Goal: Task Accomplishment & Management: Manage account settings

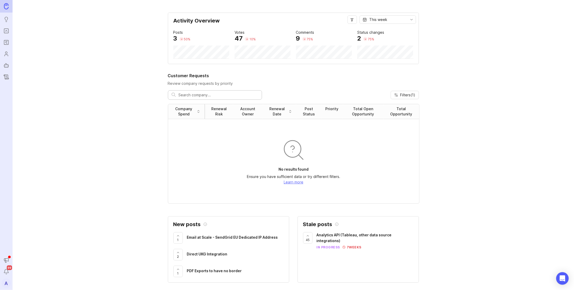
click at [9, 44] on icon "Roadmaps" at bounding box center [6, 42] width 6 height 6
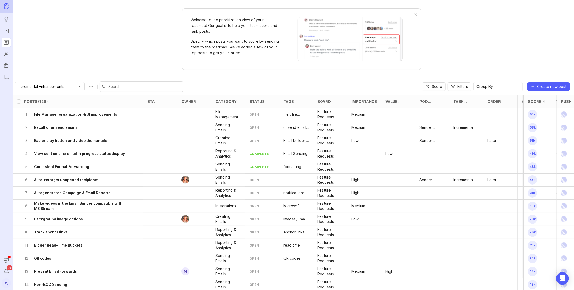
click at [58, 84] on input "Incremental Enhancements" at bounding box center [47, 87] width 58 height 6
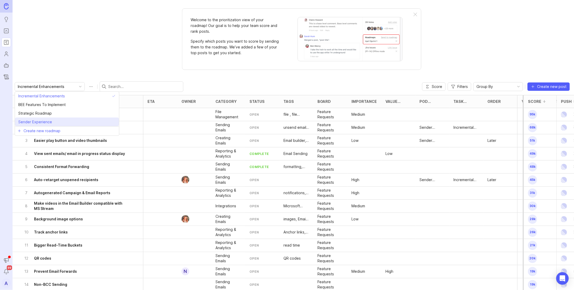
click at [48, 121] on span "Sender Experience" at bounding box center [35, 122] width 34 height 6
type input "Sender Experience"
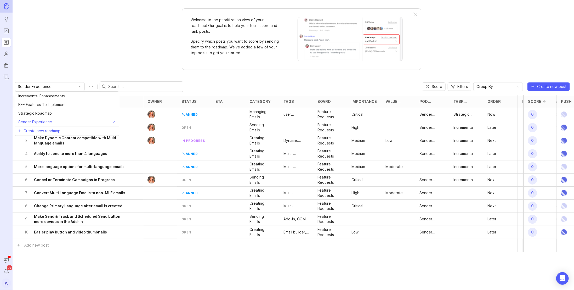
click at [64, 86] on input "Sender Experience" at bounding box center [47, 87] width 58 height 6
click at [47, 93] on span "Incremental Enhancements" at bounding box center [41, 96] width 47 height 6
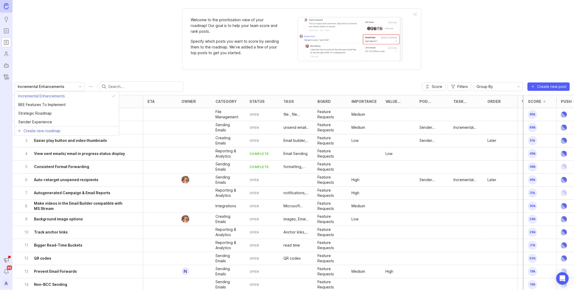
click at [55, 84] on input "Incremental Enhancements" at bounding box center [47, 87] width 58 height 6
click at [39, 133] on li "Create new roadmap" at bounding box center [67, 130] width 104 height 9
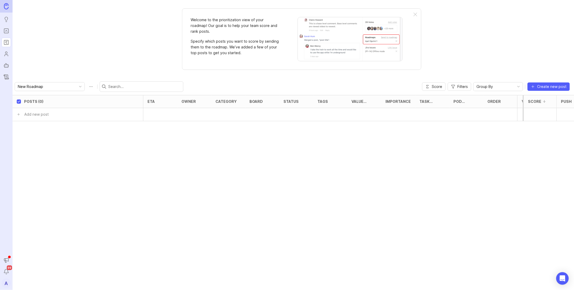
click at [51, 87] on input "New Roadmap" at bounding box center [47, 87] width 58 height 6
type input "M"
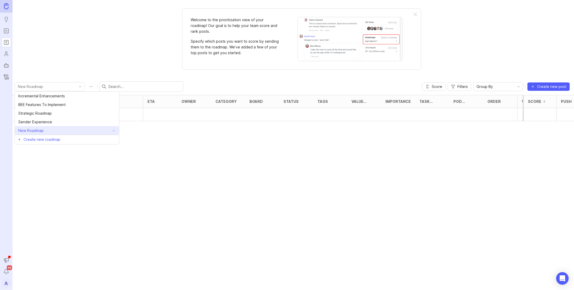
click at [103, 126] on li "New Roadmap" at bounding box center [67, 130] width 104 height 9
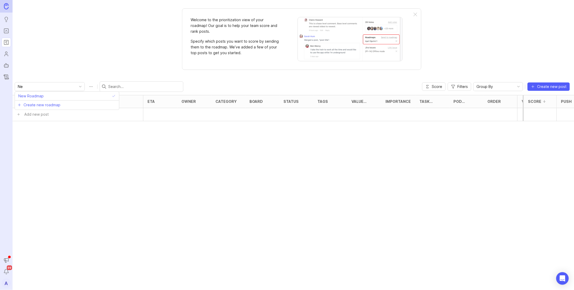
type input "N"
click at [60, 81] on div "Manager Experience" at bounding box center [99, 86] width 169 height 10
click at [60, 84] on input "Manager Experience" at bounding box center [47, 87] width 58 height 6
click at [40, 104] on span "Create new roadmap" at bounding box center [42, 102] width 37 height 5
type input "New Roadmap"
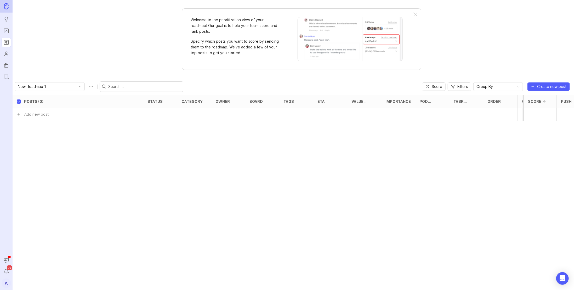
click at [58, 89] on div "New Roadmap 1" at bounding box center [45, 86] width 61 height 8
drag, startPoint x: 63, startPoint y: 138, endPoint x: 422, endPoint y: 198, distance: 364.1
click at [422, 198] on div "Posts (0) status category owner board tags eta Value Scale Importance Pod Owner…" at bounding box center [342, 171] width 658 height 153
click at [87, 85] on button "Roadmap options" at bounding box center [91, 86] width 8 height 8
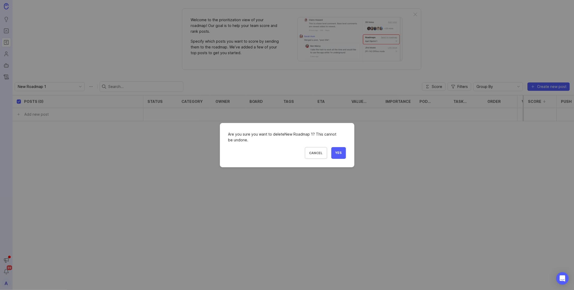
click at [338, 155] on button "Yes" at bounding box center [339, 153] width 15 height 12
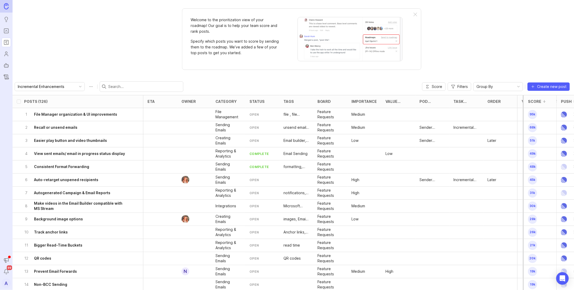
click at [76, 87] on icon "toggle icon" at bounding box center [80, 87] width 8 height 4
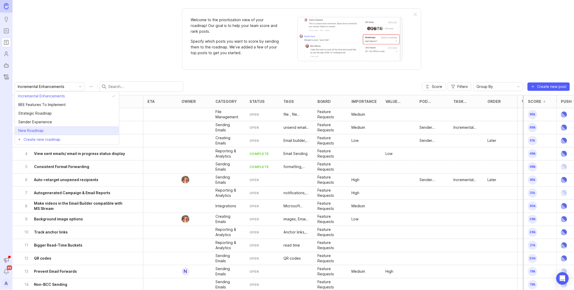
click at [43, 130] on span "New Roadmap" at bounding box center [30, 131] width 25 height 6
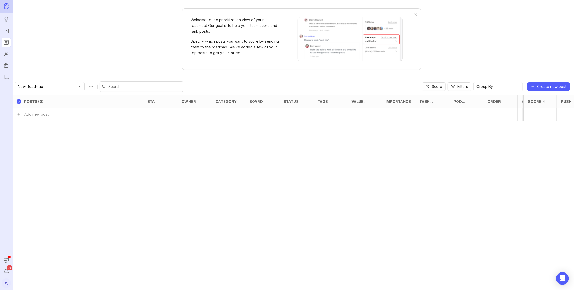
click at [87, 86] on button "Roadmap options" at bounding box center [91, 86] width 8 height 8
type input "N"
type input "Manager Experience"
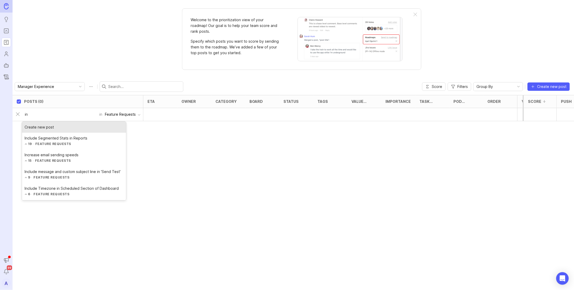
type input "i"
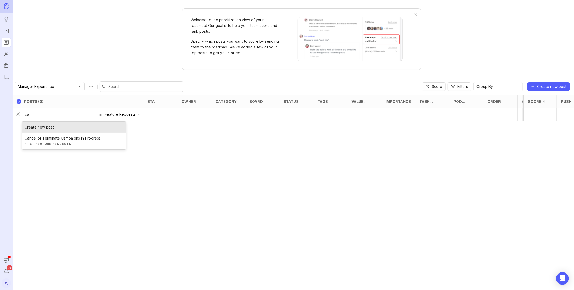
type input "c"
type input "recall"
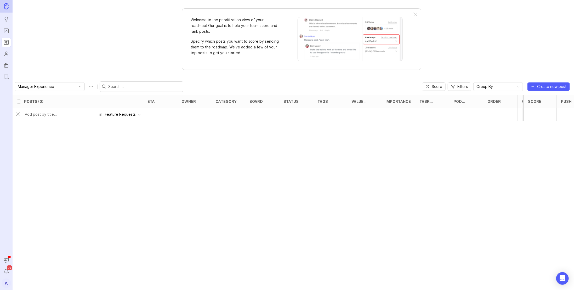
checkbox input "false"
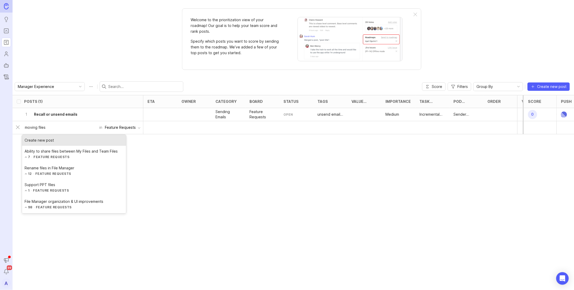
type input "moving files"
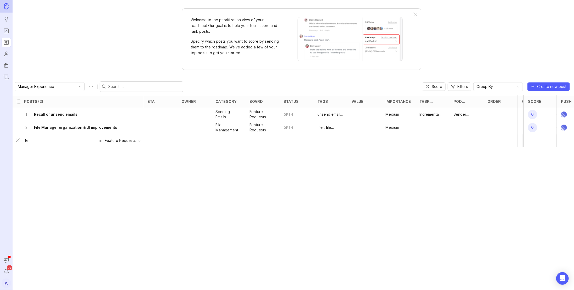
type input "t"
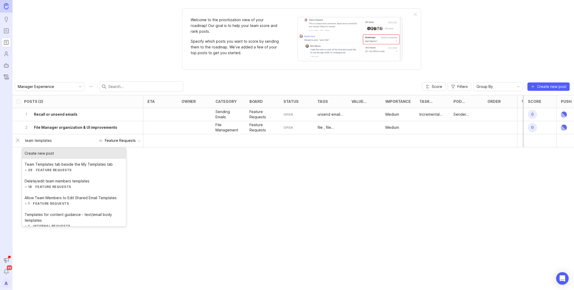
type input "team templates"
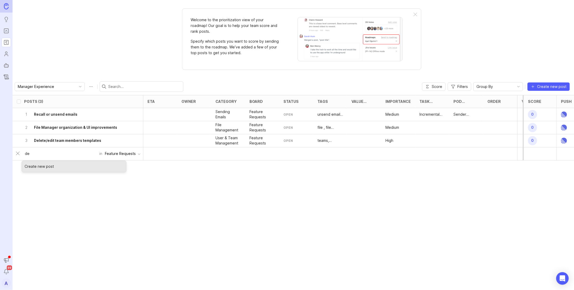
type input "d"
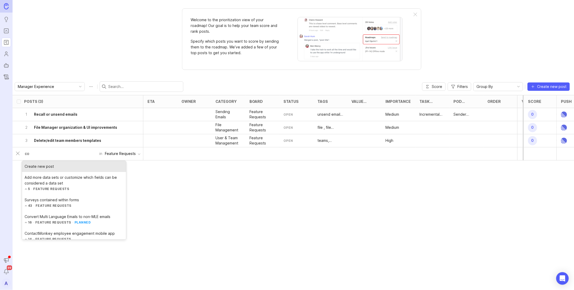
type input "c"
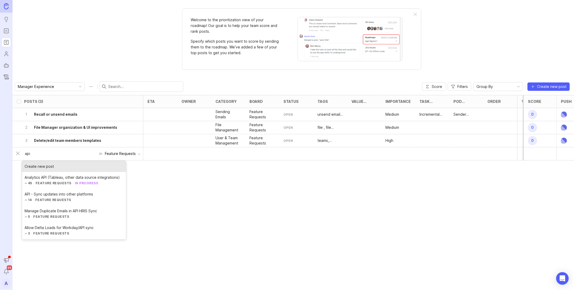
type input "api"
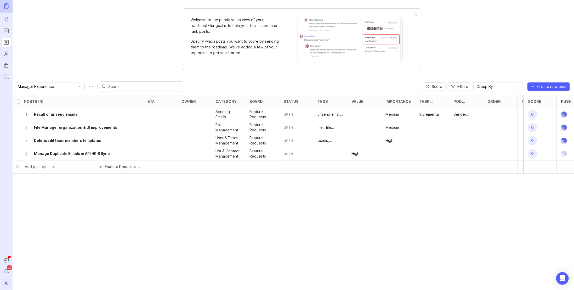
click at [36, 169] on div at bounding box center [61, 167] width 78 height 10
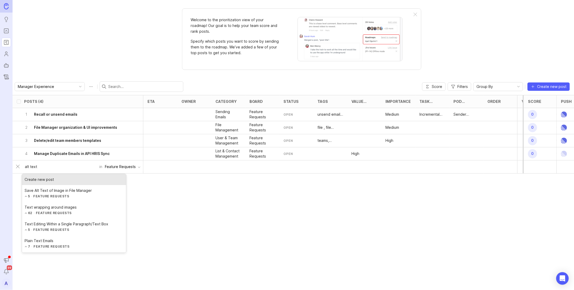
type input "alt text"
click at [52, 166] on input "alt text" at bounding box center [60, 167] width 71 height 6
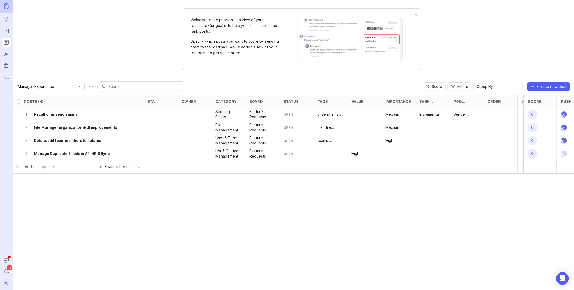
click at [113, 223] on div "Posts (4) eta owner category board status tags Value Scale Importance Task Type…" at bounding box center [342, 171] width 658 height 153
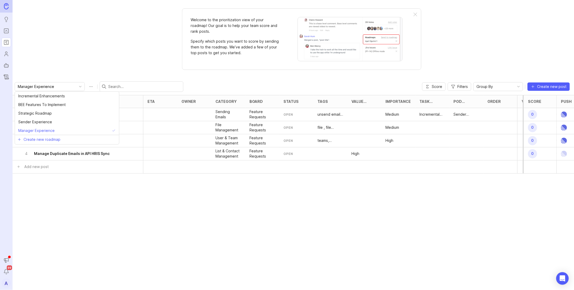
click at [38, 85] on input "Manager Experience" at bounding box center [47, 87] width 58 height 6
click at [39, 96] on span "Incremental Enhancements" at bounding box center [41, 96] width 47 height 6
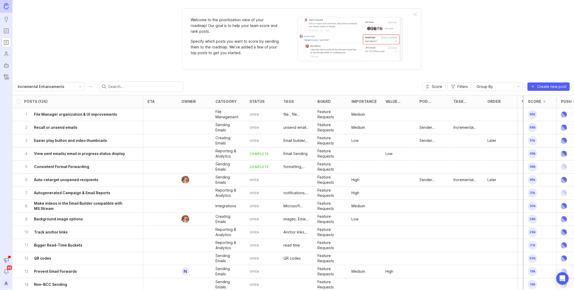
click at [41, 86] on input "Incremental Enhancements" at bounding box center [47, 87] width 58 height 6
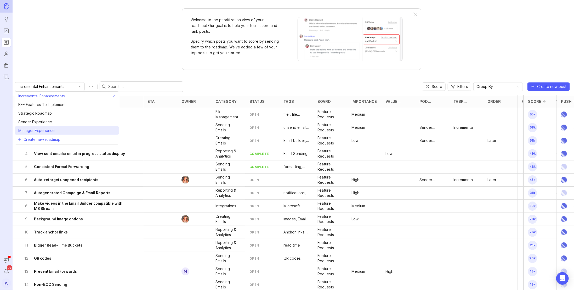
click at [61, 128] on li "Manager Experience" at bounding box center [67, 130] width 104 height 9
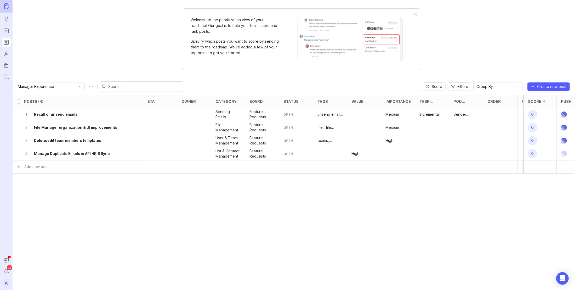
click at [60, 85] on input "Manager Experience" at bounding box center [47, 87] width 58 height 6
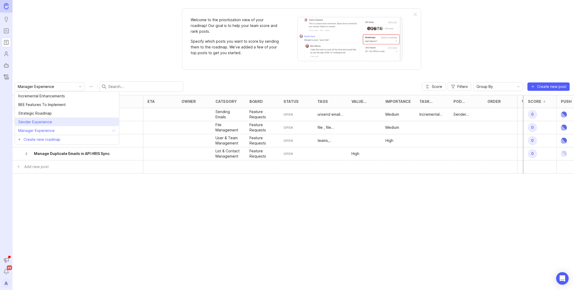
click at [49, 120] on span "Sender Experience" at bounding box center [35, 122] width 34 height 6
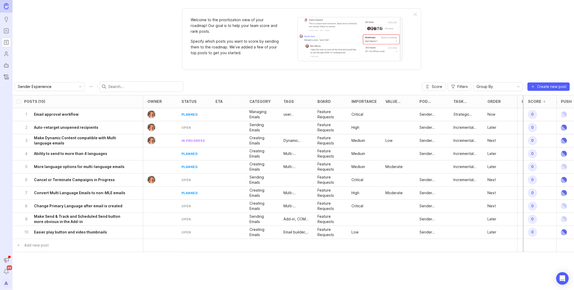
click at [39, 82] on div "Sender Experience" at bounding box center [45, 86] width 61 height 8
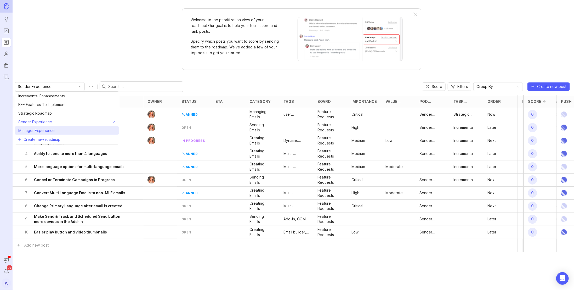
click at [46, 128] on span "Manager Experience" at bounding box center [36, 131] width 36 height 6
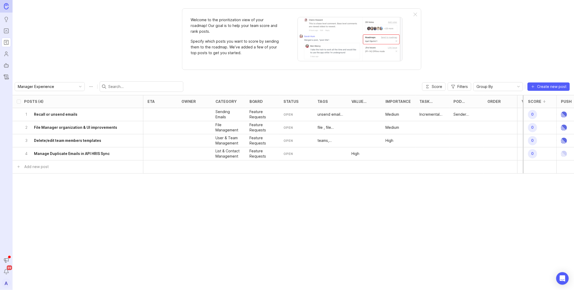
click at [51, 86] on input "Manager Experience" at bounding box center [47, 87] width 58 height 6
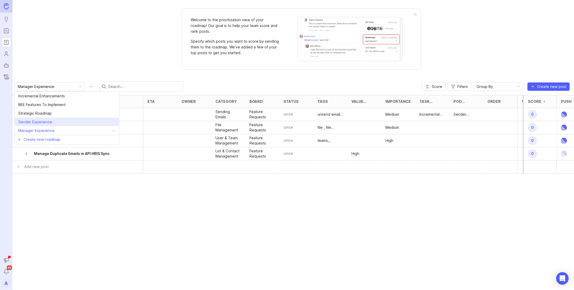
click at [41, 123] on span "Sender Experience" at bounding box center [35, 122] width 34 height 6
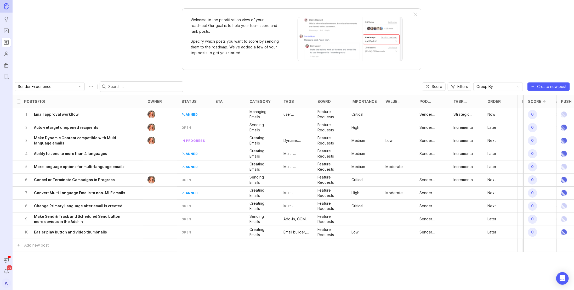
click at [43, 88] on input "Sender Experience" at bounding box center [47, 87] width 58 height 6
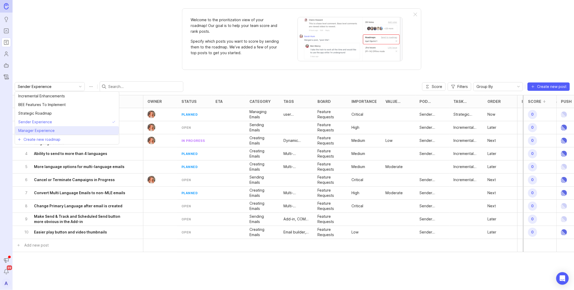
click at [38, 129] on span "Manager Experience" at bounding box center [36, 131] width 36 height 6
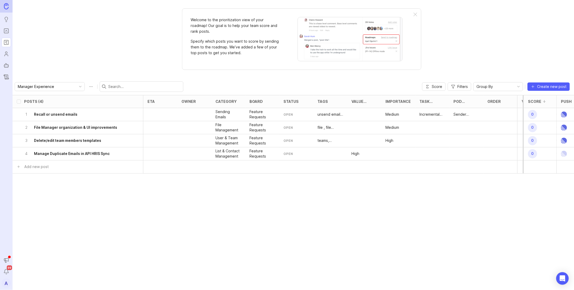
click at [151, 112] on div at bounding box center [160, 114] width 34 height 13
click at [189, 116] on div at bounding box center [194, 114] width 34 height 13
click at [57, 114] on h6 "Recall or unsend emails" at bounding box center [55, 114] width 43 height 5
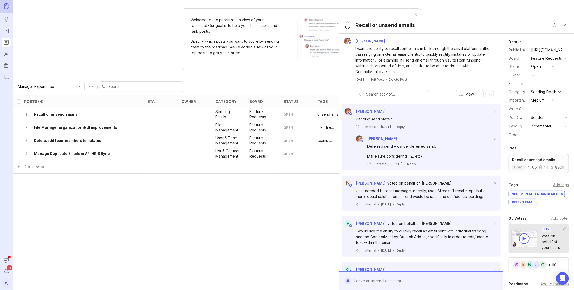
click at [539, 79] on div "Owner —" at bounding box center [539, 75] width 60 height 8
click at [530, 79] on div "—" at bounding box center [534, 75] width 8 height 8
click at [532, 78] on div "—" at bounding box center [534, 75] width 4 height 6
type input "[PERSON_NAME]"
click at [189, 128] on div at bounding box center [194, 127] width 34 height 13
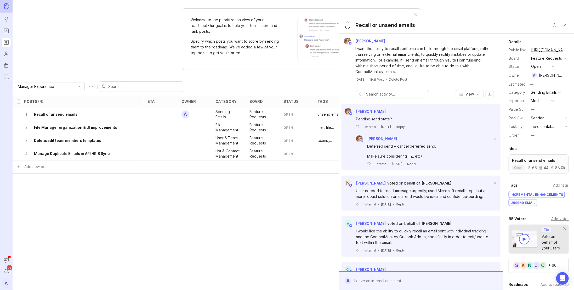
click at [97, 128] on h6 "File Manager organization & UI improvements" at bounding box center [75, 127] width 83 height 5
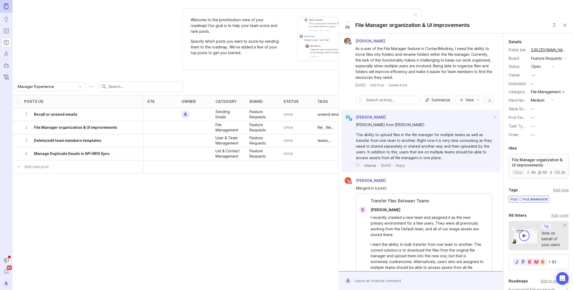
click at [533, 78] on div "—" at bounding box center [534, 75] width 4 height 6
type input "[PERSON_NAME]"
click at [184, 140] on div at bounding box center [194, 140] width 34 height 13
click at [98, 141] on h6 "Delete/edit team members templates" at bounding box center [67, 140] width 67 height 5
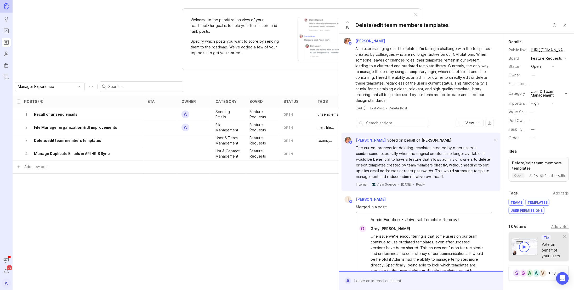
click at [535, 124] on button "—" at bounding box center [543, 120] width 26 height 7
click at [534, 78] on div "—" at bounding box center [534, 75] width 4 height 6
click at [530, 88] on input "text" at bounding box center [543, 91] width 42 height 6
type input "[PERSON_NAME]"
click at [101, 154] on h6 "Manage Duplicate Emails in API HRIS Sync" at bounding box center [72, 153] width 76 height 5
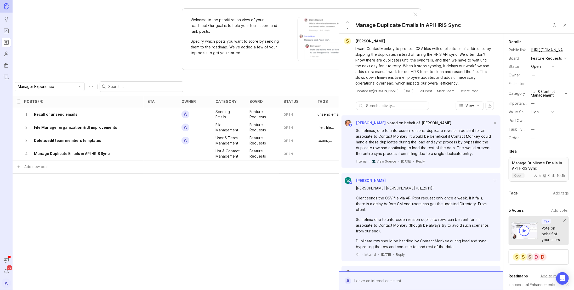
click at [538, 78] on div "Owner —" at bounding box center [539, 75] width 60 height 8
click at [533, 78] on div "—" at bounding box center [534, 75] width 4 height 6
type input "[PERSON_NAME]"
click at [288, 116] on div "open" at bounding box center [289, 114] width 10 height 4
click at [290, 100] on div "status" at bounding box center [291, 101] width 15 height 4
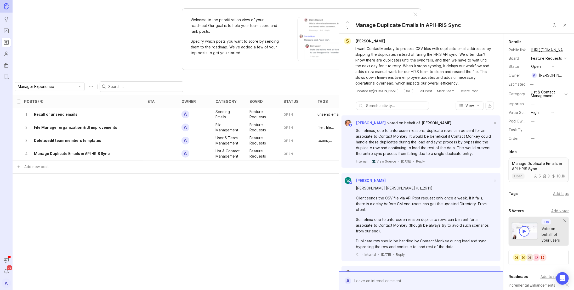
click at [260, 195] on div "Posts (4) eta owner category board status tags Value Scale Importance Task Type…" at bounding box center [342, 171] width 658 height 153
click at [277, 228] on div "Posts (4) eta owner category board status tags Value Scale Importance Task Type…" at bounding box center [342, 171] width 658 height 153
click at [562, 25] on button "Close button" at bounding box center [565, 25] width 10 height 10
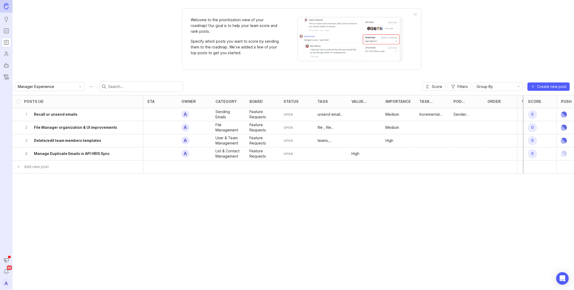
click at [386, 150] on div at bounding box center [399, 153] width 34 height 13
click at [93, 127] on h6 "File Manager organization & UI improvements" at bounding box center [75, 127] width 83 height 5
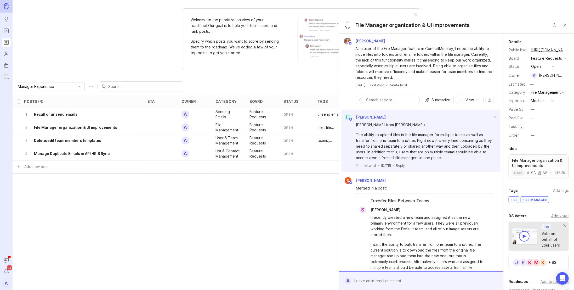
click at [534, 130] on div "—" at bounding box center [533, 127] width 4 height 6
click at [541, 151] on Enhancement "Incremental Enhancement" at bounding box center [543, 154] width 26 height 10
click at [233, 200] on div "Posts (4) eta owner category board status tags Value Scale Importance Task Type…" at bounding box center [342, 171] width 658 height 153
click at [60, 139] on h6 "Delete/edit team members templates" at bounding box center [67, 140] width 67 height 5
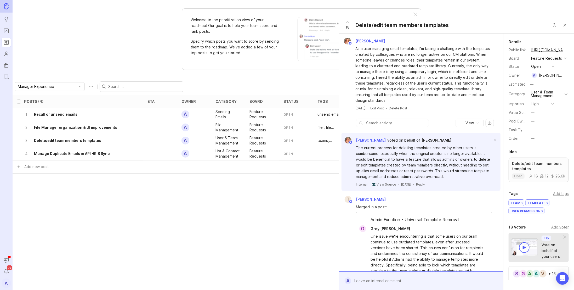
click at [530, 133] on button "—" at bounding box center [543, 129] width 26 height 7
click at [542, 156] on Enhancement "Incremental Enhancement" at bounding box center [543, 154] width 26 height 10
click at [63, 156] on div "4 Manage Duplicate Emails in API HRIS Sync" at bounding box center [76, 153] width 104 height 13
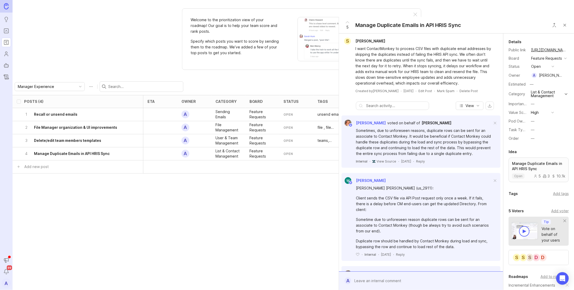
click at [532, 133] on div "—" at bounding box center [533, 130] width 4 height 6
click at [538, 154] on Enhancement "Incremental Enhancement" at bounding box center [543, 154] width 26 height 10
click at [564, 25] on button "Close button" at bounding box center [565, 25] width 10 height 10
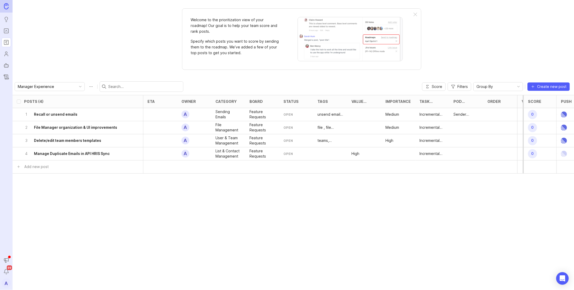
click at [52, 87] on input "Manager Experience" at bounding box center [47, 87] width 58 height 6
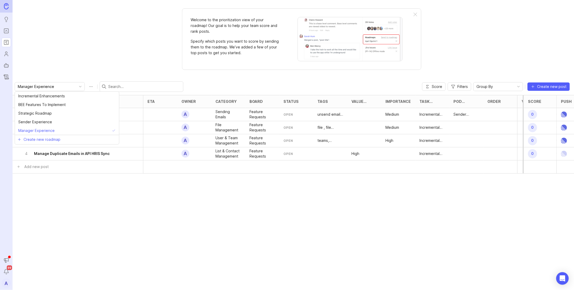
click at [52, 87] on input "Manager Experience" at bounding box center [47, 87] width 58 height 6
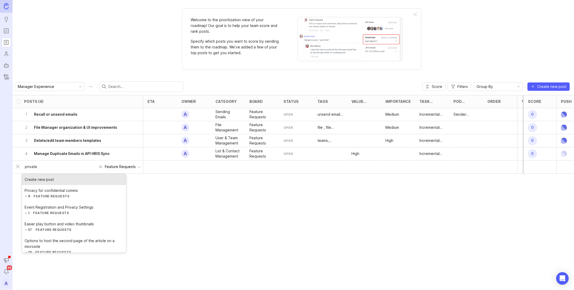
type input "private"
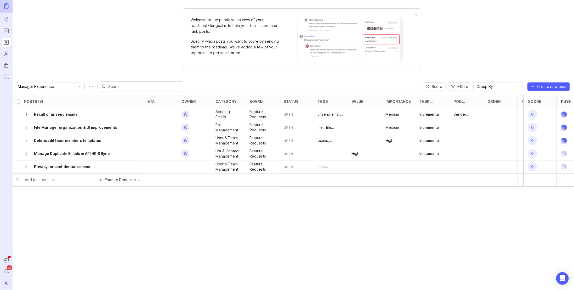
click at [63, 165] on h6 "Privacy for confidential comms" at bounding box center [62, 166] width 56 height 5
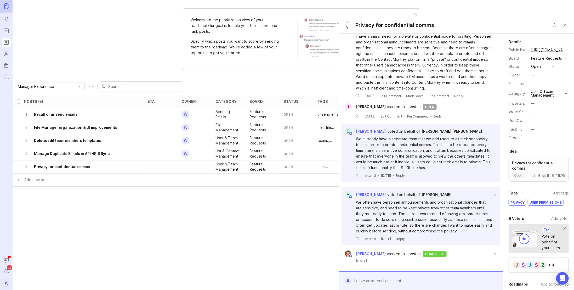
scroll to position [186, 0]
click at [215, 208] on div "Posts (5) eta owner category board status tags Value Scale Importance Task Type…" at bounding box center [342, 171] width 658 height 153
click at [567, 24] on button "Close button" at bounding box center [565, 25] width 10 height 10
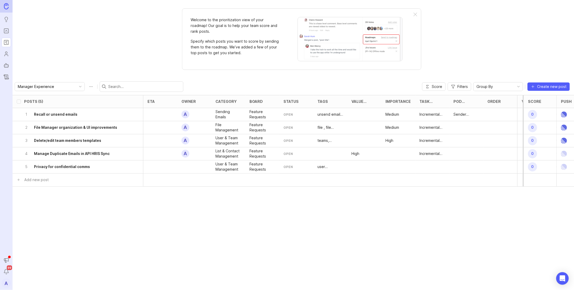
click at [41, 86] on input "Manager Experience" at bounding box center [47, 87] width 58 height 6
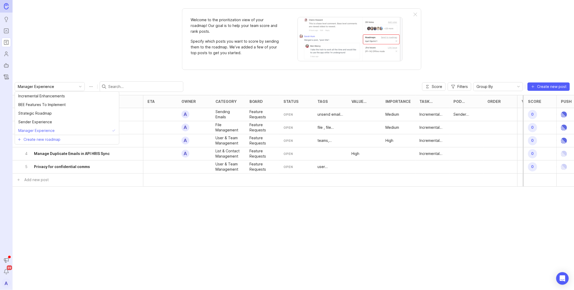
click at [33, 91] on div "Manager Experience Score Filters Group By Create new post" at bounding box center [294, 86] width 562 height 17
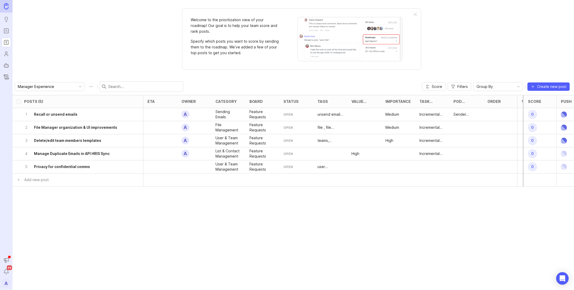
click at [34, 84] on input "Manager Experience" at bounding box center [47, 87] width 58 height 6
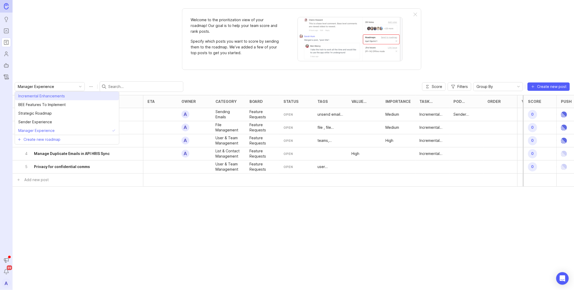
click at [32, 98] on span "Incremental Enhancements" at bounding box center [41, 96] width 47 height 6
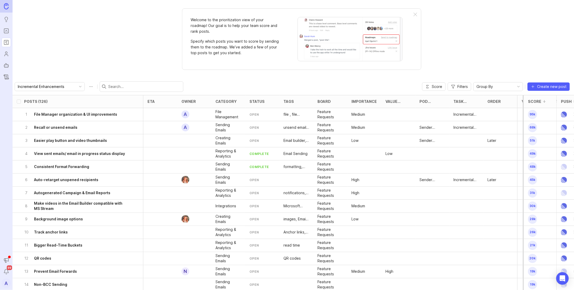
click at [55, 91] on div "Incremental Enhancements" at bounding box center [99, 86] width 169 height 10
click at [52, 87] on input "Incremental Enhancements" at bounding box center [47, 87] width 58 height 6
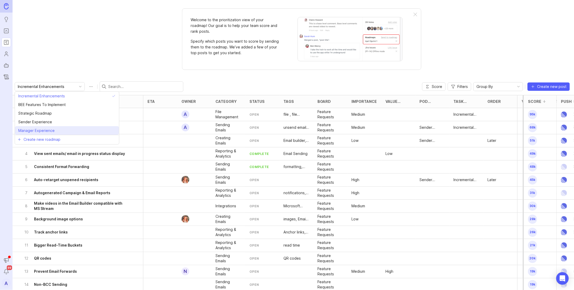
click at [44, 129] on span "Manager Experience" at bounding box center [36, 131] width 36 height 6
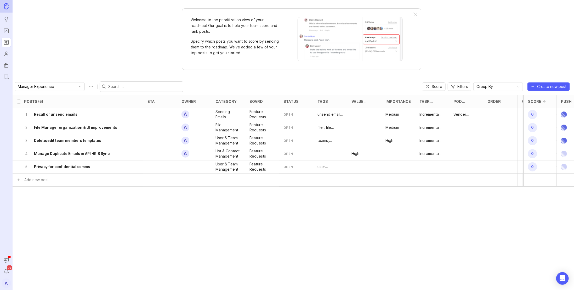
click at [116, 86] on input "text" at bounding box center [144, 87] width 73 height 6
click at [101, 58] on div "Welcome to the prioritization view of your roadmap! Our goal is to help your te…" at bounding box center [294, 145] width 562 height 290
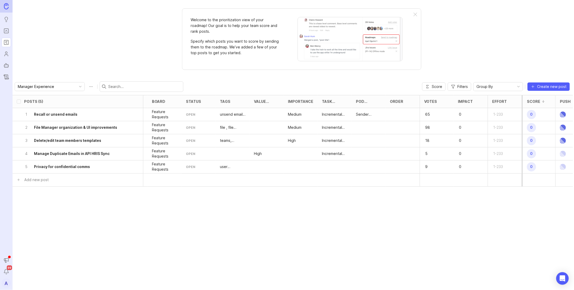
click at [505, 212] on div "Posts (5) eta owner category board status tags Value Scale Importance Task Type…" at bounding box center [244, 171] width 658 height 153
click at [464, 109] on div "0" at bounding box center [471, 114] width 34 height 13
click at [458, 163] on div "0" at bounding box center [471, 166] width 34 height 13
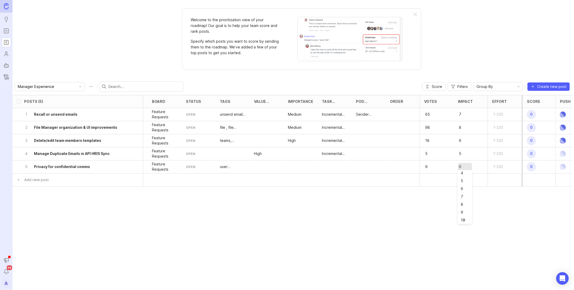
click at [432, 208] on div "Posts (5) eta owner category board status tags Value Scale Importance Task Type…" at bounding box center [244, 171] width 658 height 153
click at [491, 208] on div "Posts (5) eta owner category board status tags Value Scale Importance Task Type…" at bounding box center [244, 171] width 658 height 153
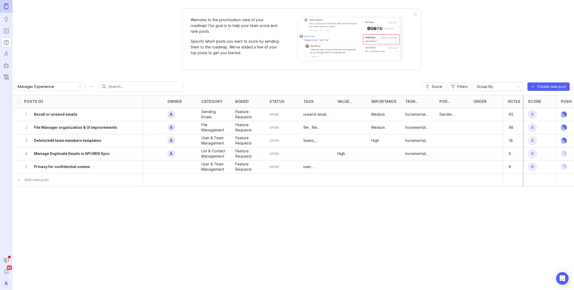
scroll to position [0, 0]
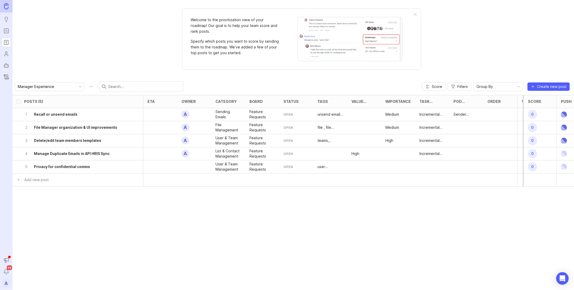
click at [97, 166] on div "5 Privacy for confidential comms" at bounding box center [76, 166] width 104 height 13
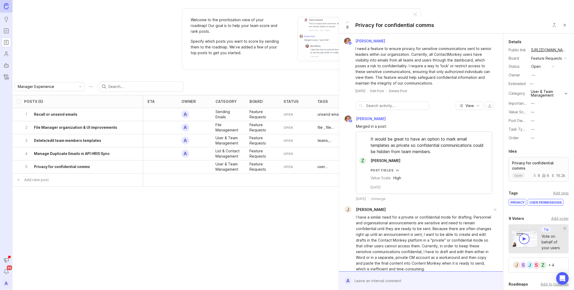
click at [533, 78] on div "—" at bounding box center [534, 75] width 4 height 6
click at [198, 224] on div "Posts (5) eta owner category board status tags Value Scale Importance Task Type…" at bounding box center [342, 171] width 658 height 153
click at [6, 29] on rect "Portal" at bounding box center [6, 31] width 4 height 4
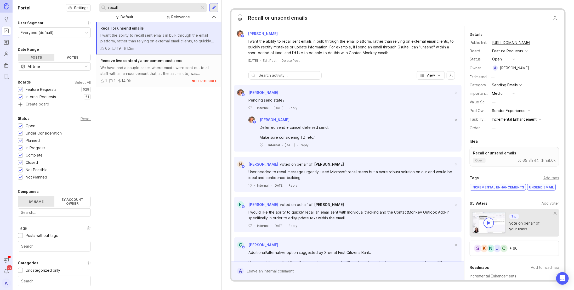
click at [202, 9] on div at bounding box center [202, 7] width 6 height 7
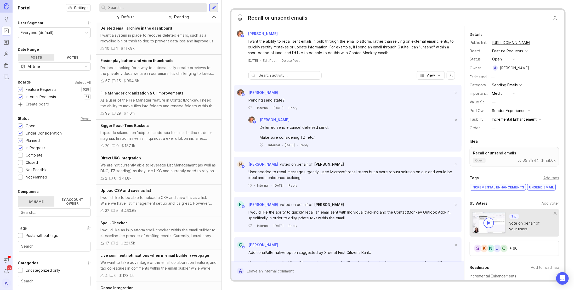
click at [175, 18] on div "Trending" at bounding box center [182, 17] width 16 height 6
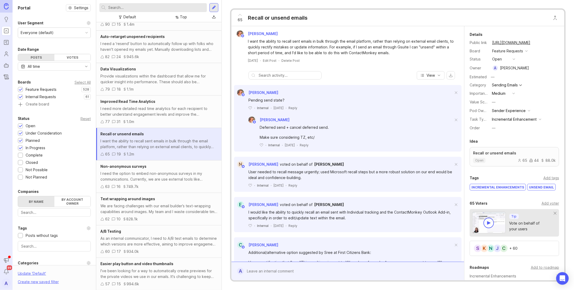
scroll to position [148, 0]
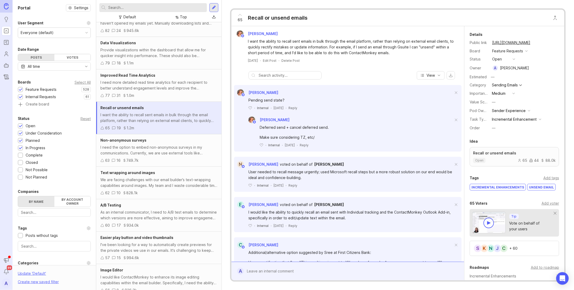
click at [178, 88] on div "I need more detailed read time analytics for each recipient to better understan…" at bounding box center [158, 86] width 117 height 12
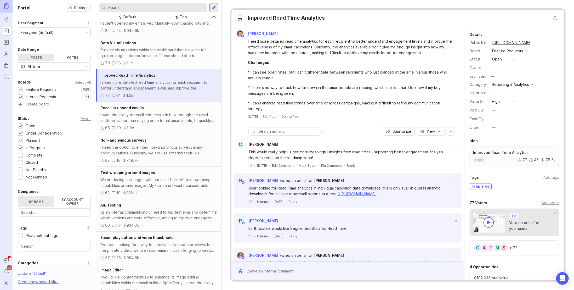
click at [493, 65] on div "—" at bounding box center [495, 68] width 4 height 6
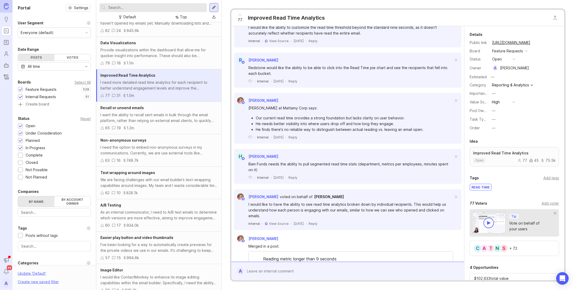
click at [10, 45] on link "Roadmaps" at bounding box center [6, 42] width 9 height 9
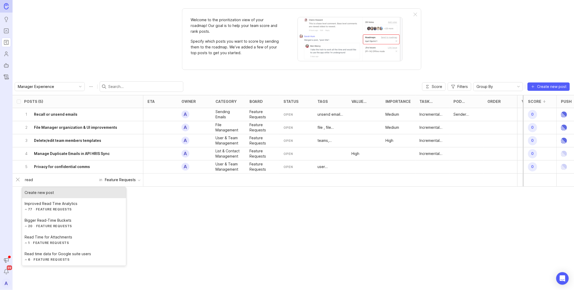
type input "read"
